Goal: Transaction & Acquisition: Purchase product/service

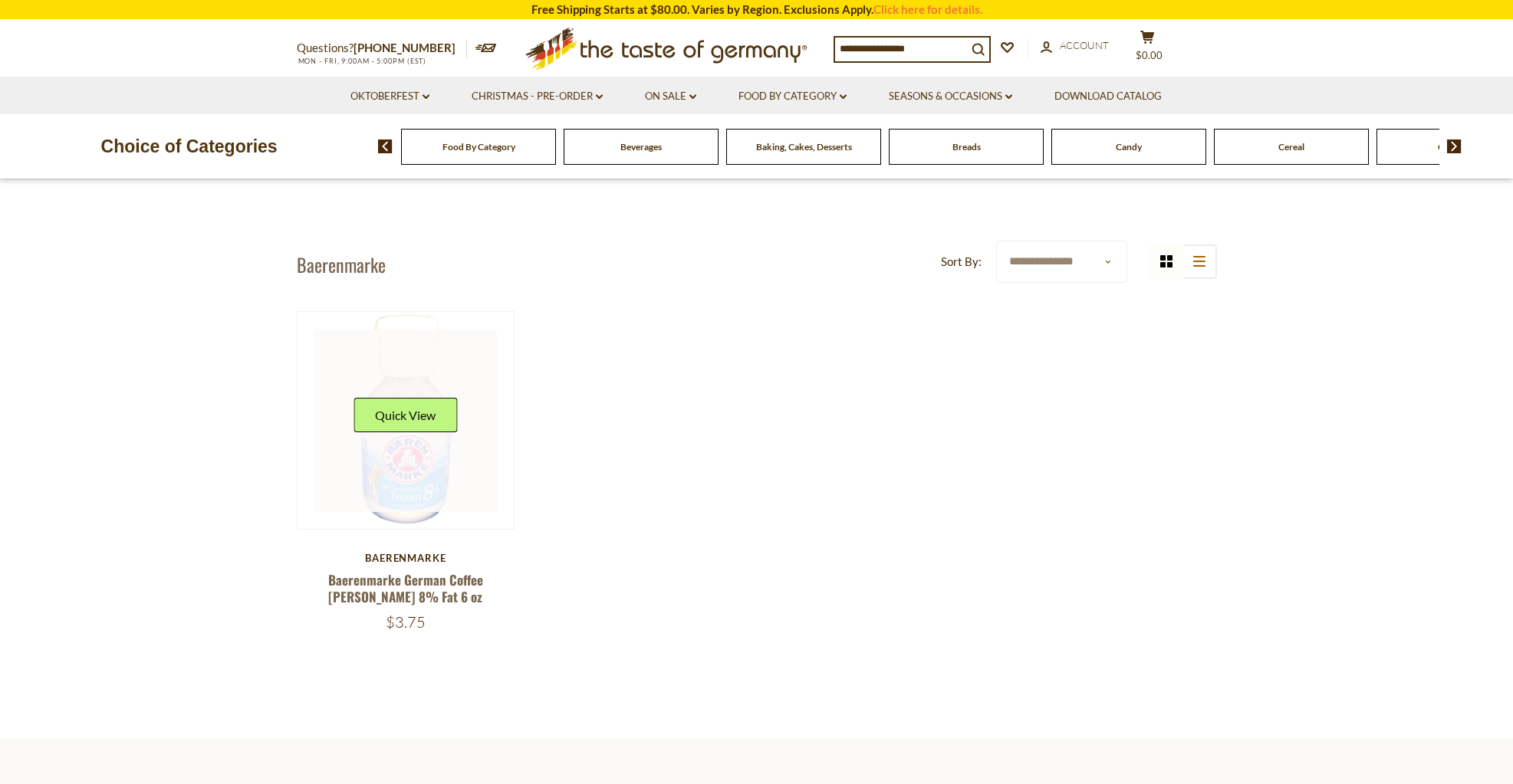
click at [444, 453] on link at bounding box center [405, 421] width 182 height 182
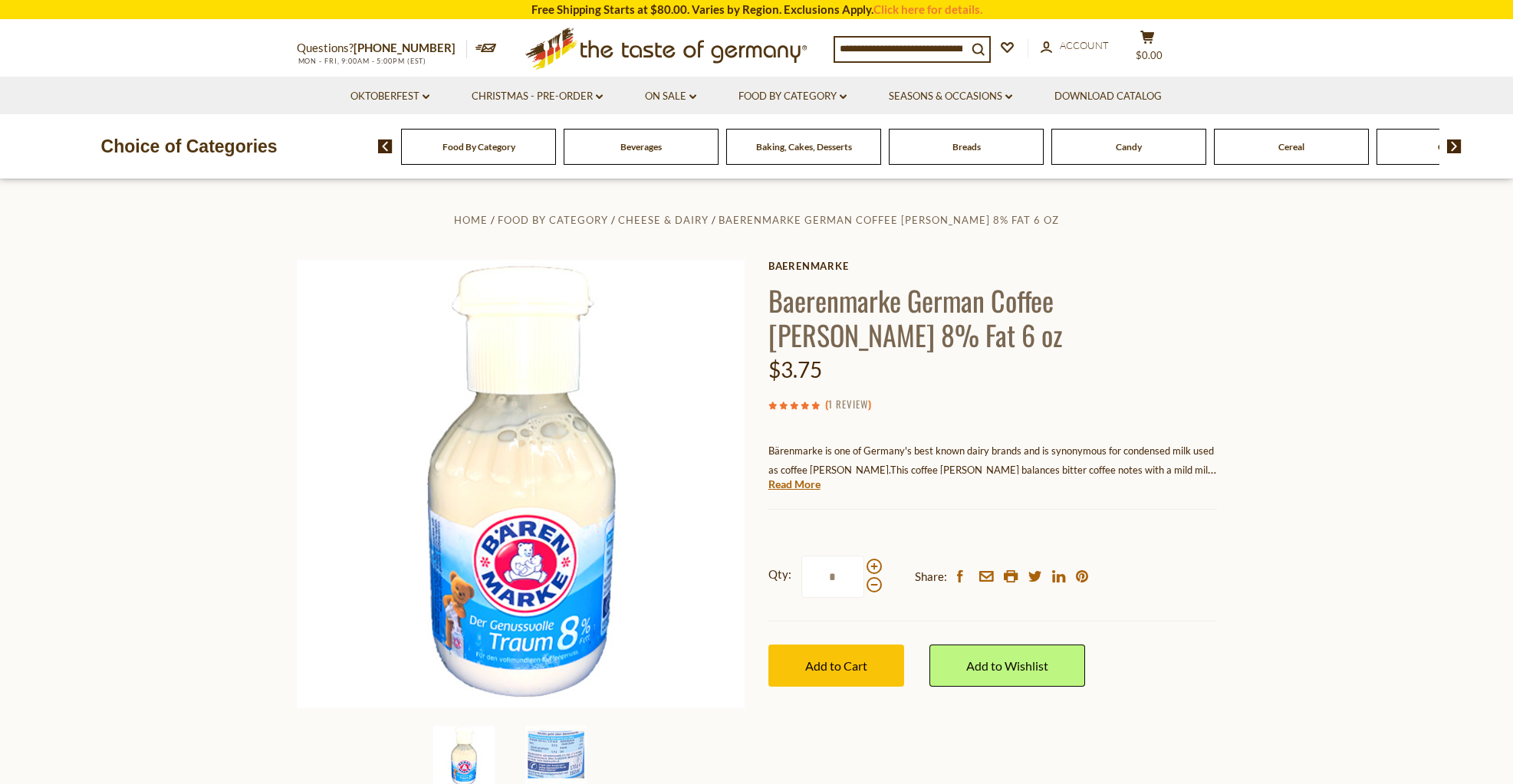
click at [846, 400] on link "1 Review" at bounding box center [847, 405] width 39 height 17
click at [847, 405] on link "1 Review" at bounding box center [847, 405] width 39 height 17
click at [798, 487] on link "Read More" at bounding box center [794, 484] width 52 height 15
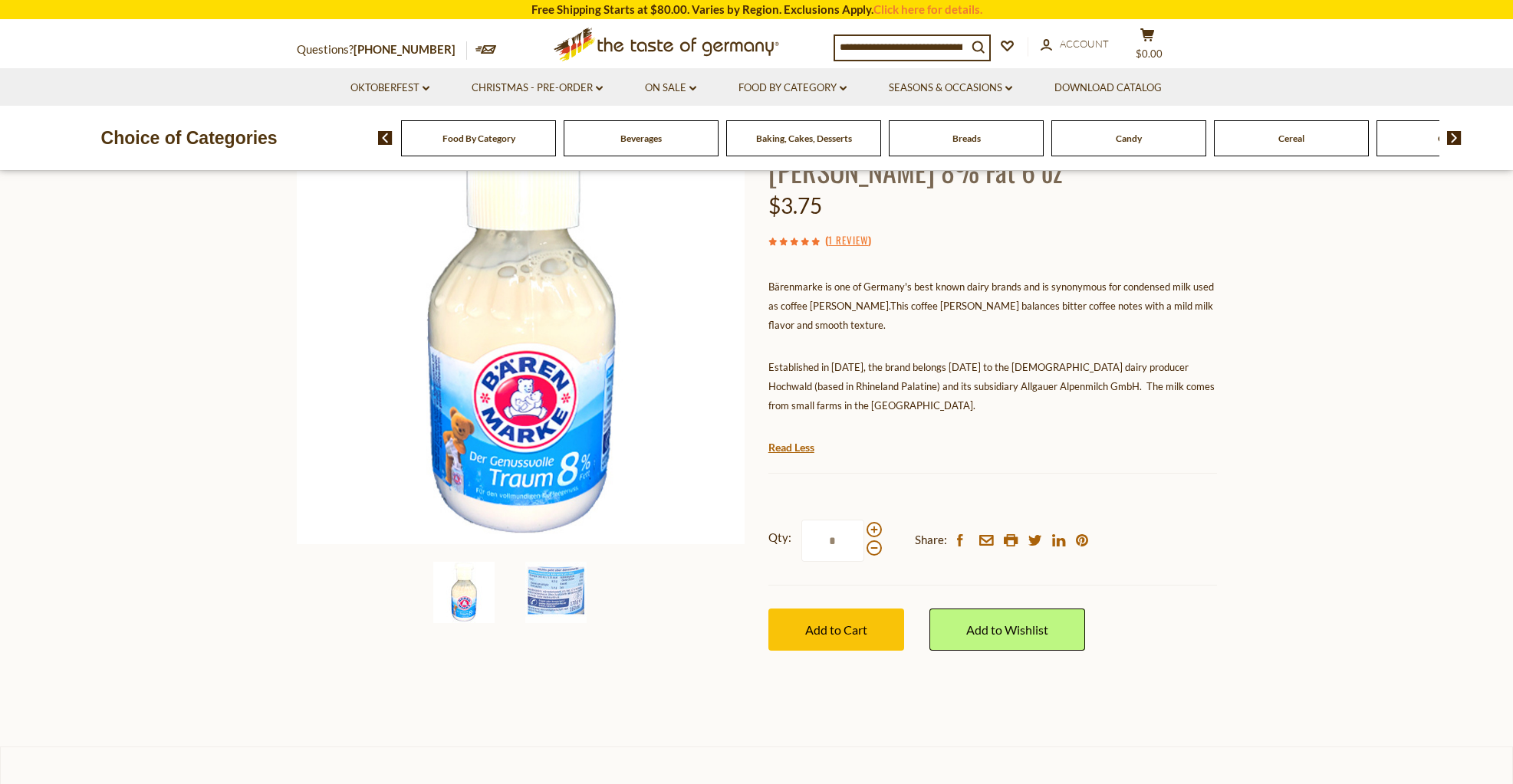
scroll to position [167, 0]
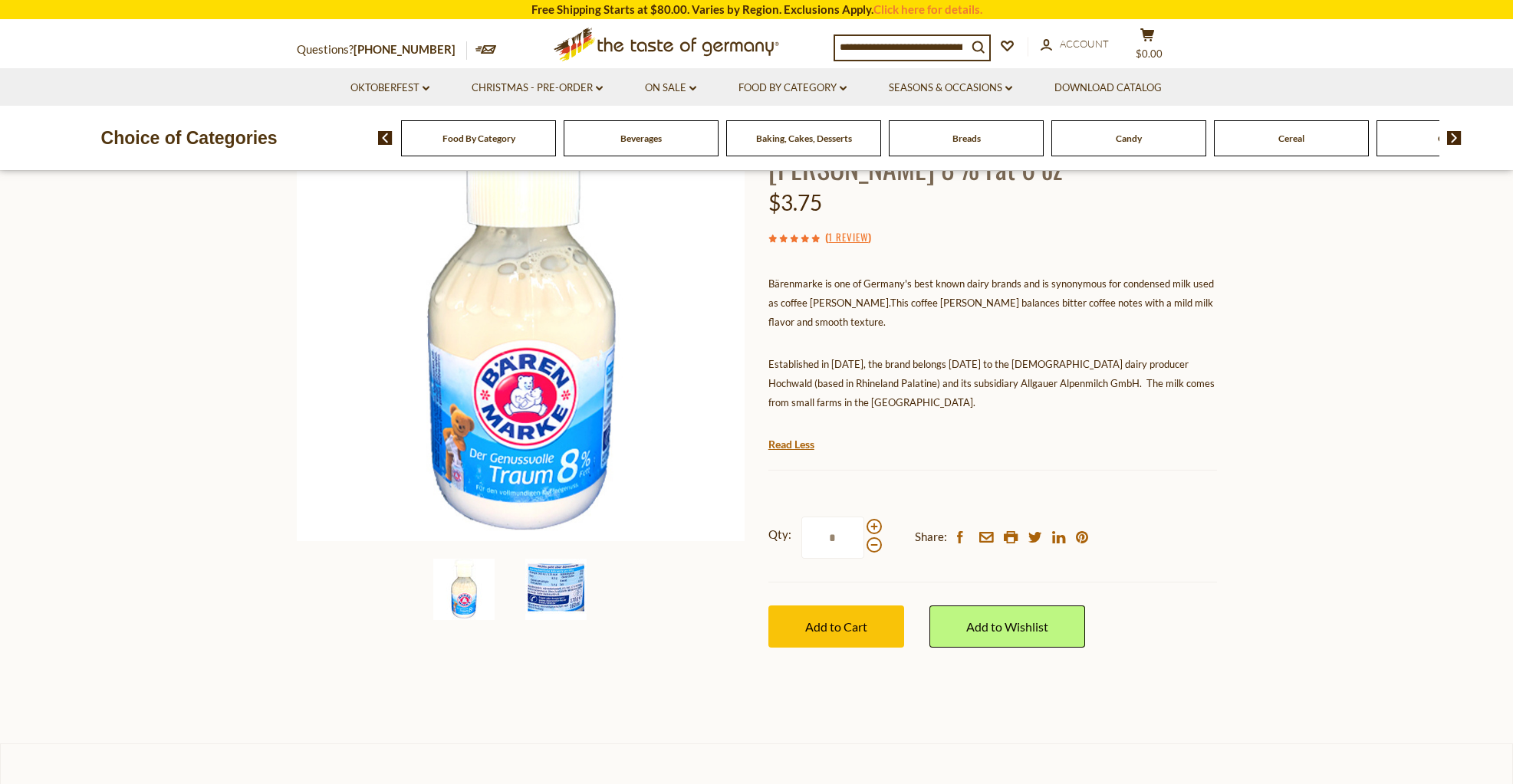
click at [549, 585] on img at bounding box center [555, 589] width 61 height 61
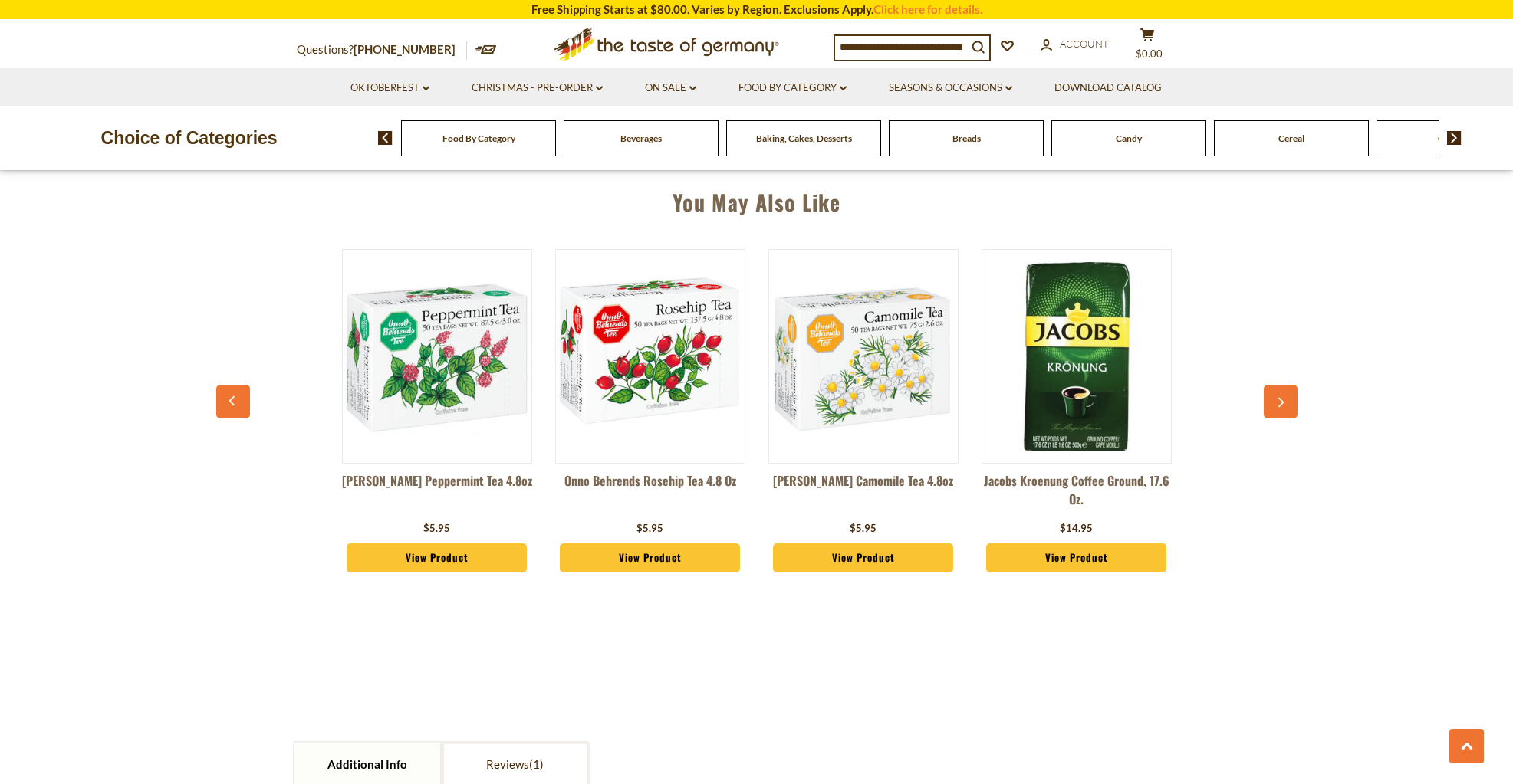
scroll to position [1130, 0]
